Goal: Task Accomplishment & Management: Manage account settings

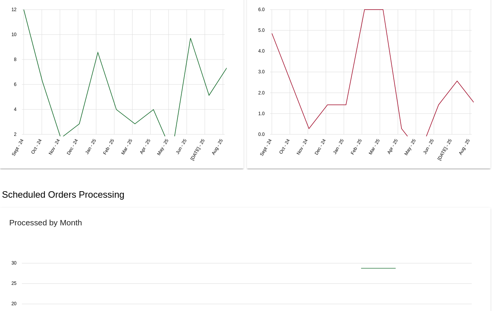
scroll to position [351, 0]
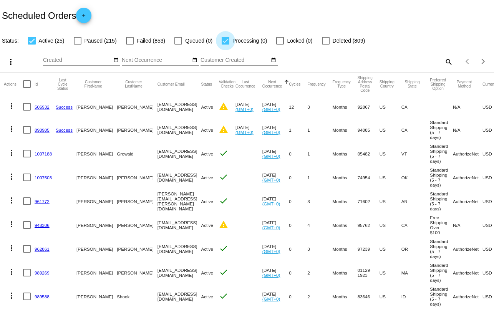
click at [224, 41] on div at bounding box center [226, 41] width 8 height 8
click at [225, 45] on input "Processing (0)" at bounding box center [225, 45] width 0 height 0
checkbox input "false"
click at [130, 42] on div at bounding box center [130, 41] width 8 height 8
click at [130, 45] on input "Failed (853)" at bounding box center [130, 45] width 0 height 0
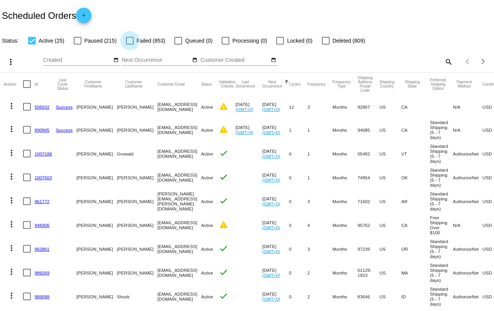
checkbox input "true"
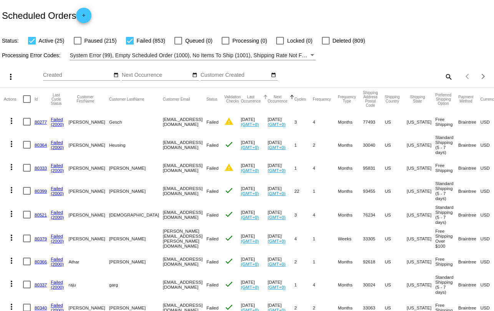
click at [241, 100] on button "Last Occurrence" at bounding box center [251, 99] width 20 height 8
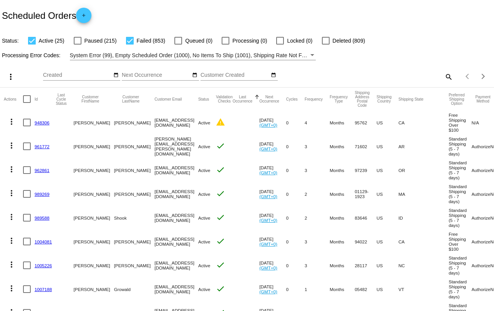
click at [253, 99] on button "Last Occurrence" at bounding box center [243, 99] width 20 height 8
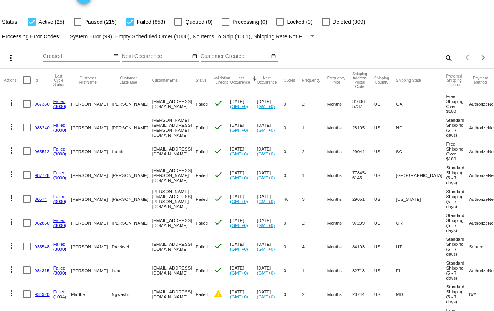
scroll to position [24, 0]
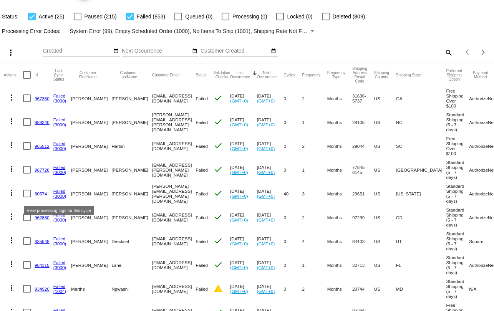
click at [60, 194] on link "Failed" at bounding box center [59, 191] width 12 height 5
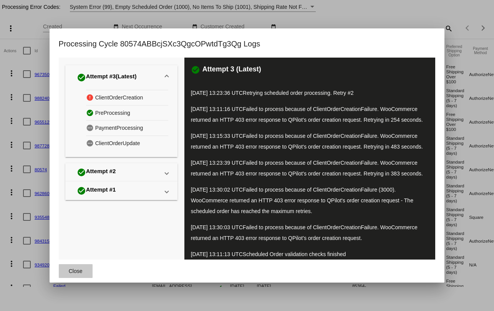
click at [75, 270] on span "Close" at bounding box center [76, 271] width 14 height 6
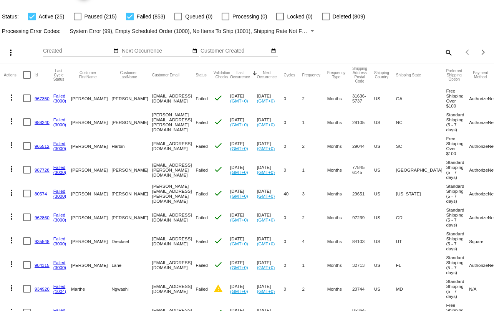
click at [39, 196] on link "80574" at bounding box center [41, 193] width 12 height 5
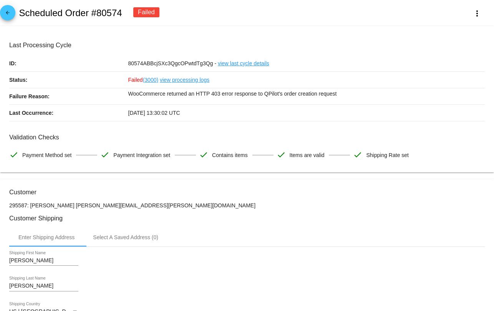
click at [230, 64] on link "view last cycle details" at bounding box center [244, 63] width 52 height 16
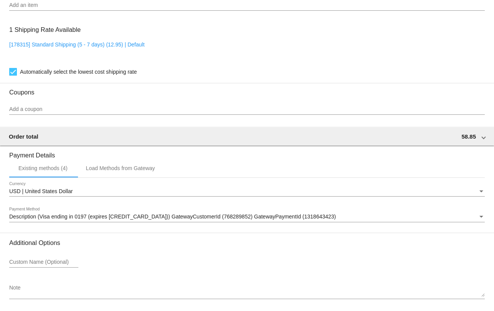
scroll to position [644, 0]
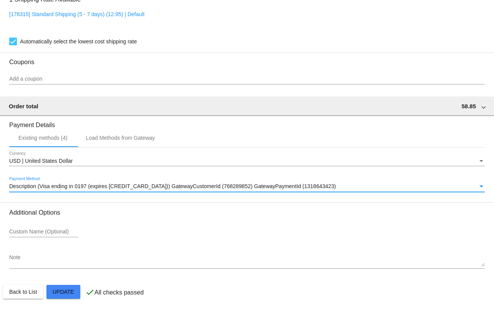
click at [120, 189] on span "Description (Visa ending in 0197 (expires [CREDIT_CARD_DATA])) GatewayCustomerI…" at bounding box center [172, 186] width 327 height 6
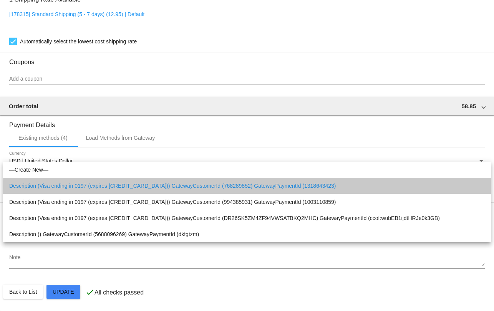
click at [271, 187] on span "Description (Visa ending in 0197 (expires [CREDIT_CARD_DATA])) GatewayCustomerI…" at bounding box center [247, 186] width 476 height 16
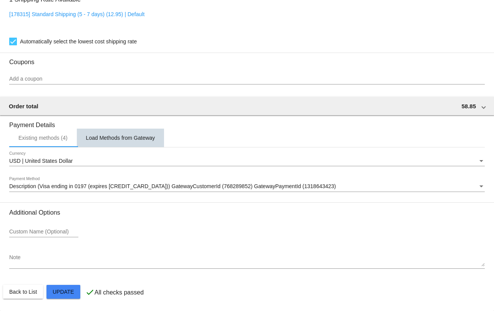
click at [139, 141] on div "Load Methods from Gateway" at bounding box center [121, 138] width 88 height 18
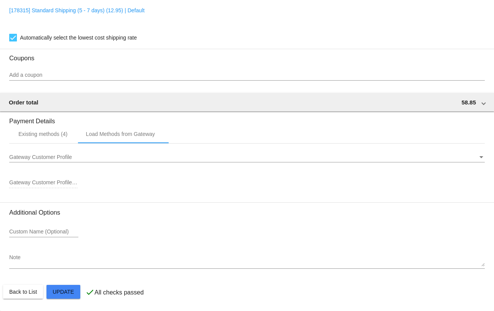
click at [97, 160] on div "Gateway Customer Profile" at bounding box center [243, 158] width 469 height 6
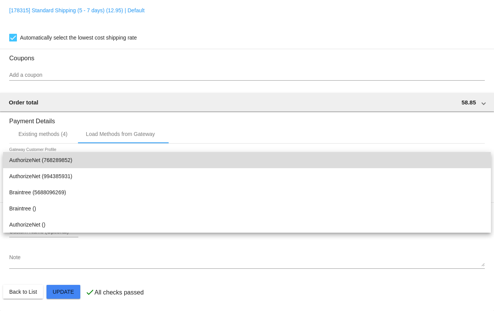
click at [90, 163] on span "AuthorizeNet (768289852)" at bounding box center [247, 160] width 476 height 16
type input "768289852"
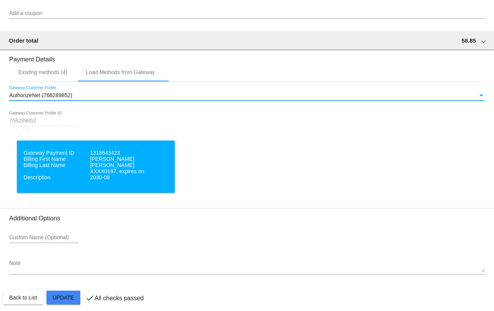
scroll to position [680, 0]
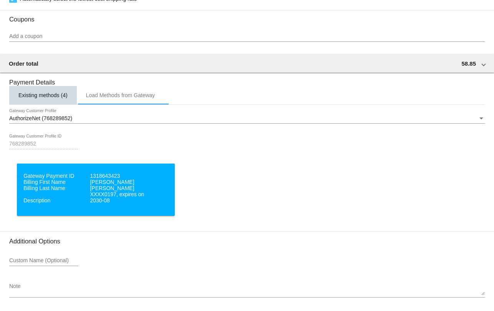
click at [60, 98] on div "Existing methods (4)" at bounding box center [42, 95] width 49 height 6
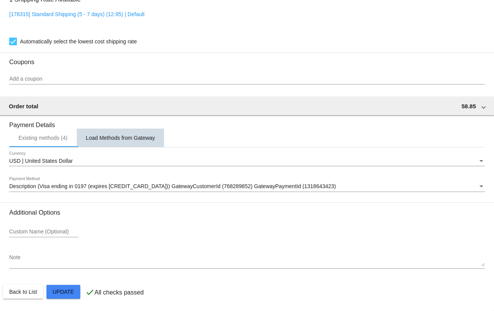
click at [117, 138] on div "Load Methods from Gateway" at bounding box center [120, 138] width 69 height 6
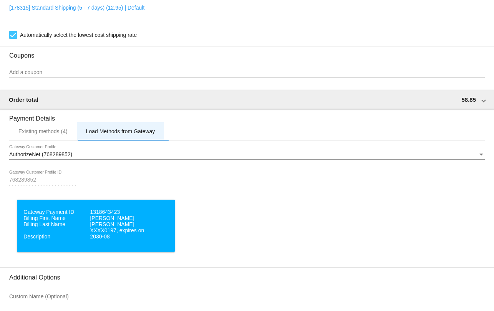
scroll to position [715, 0]
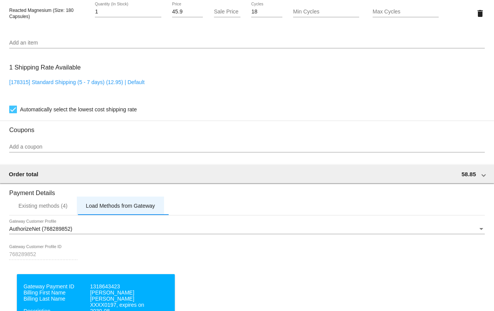
scroll to position [628, 0]
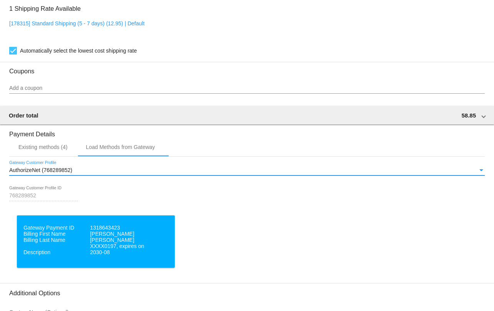
click at [53, 173] on span "AuthorizeNet (768289852)" at bounding box center [40, 170] width 63 height 6
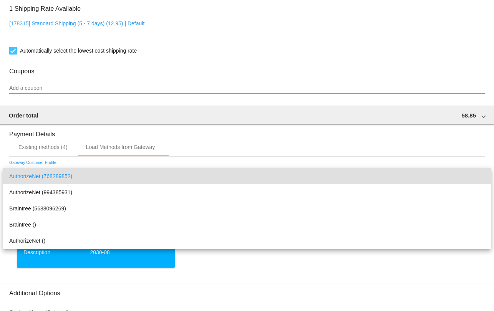
click at [198, 141] on div at bounding box center [247, 155] width 494 height 311
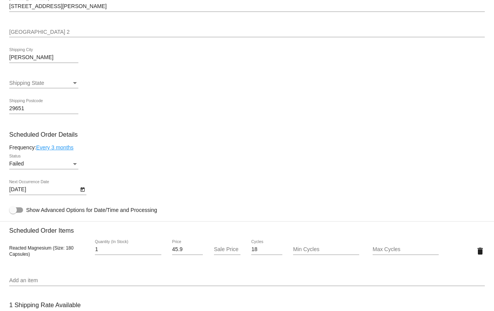
scroll to position [0, 0]
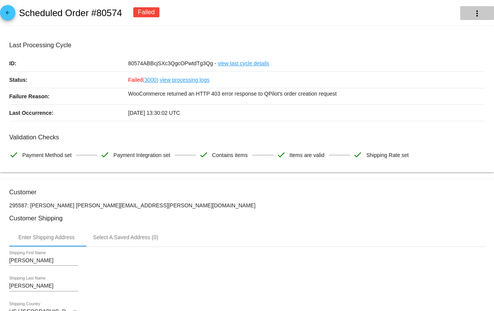
click at [477, 13] on mat-icon "more_vert" at bounding box center [477, 13] width 9 height 9
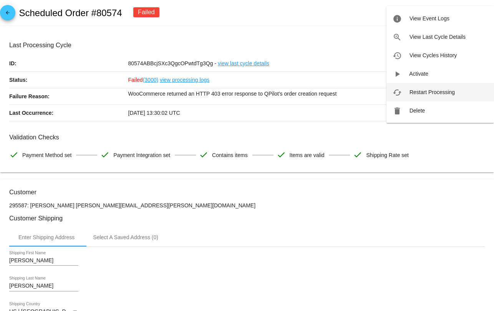
click at [444, 93] on span "Restart Processing" at bounding box center [432, 92] width 45 height 6
